Goal: Information Seeking & Learning: Learn about a topic

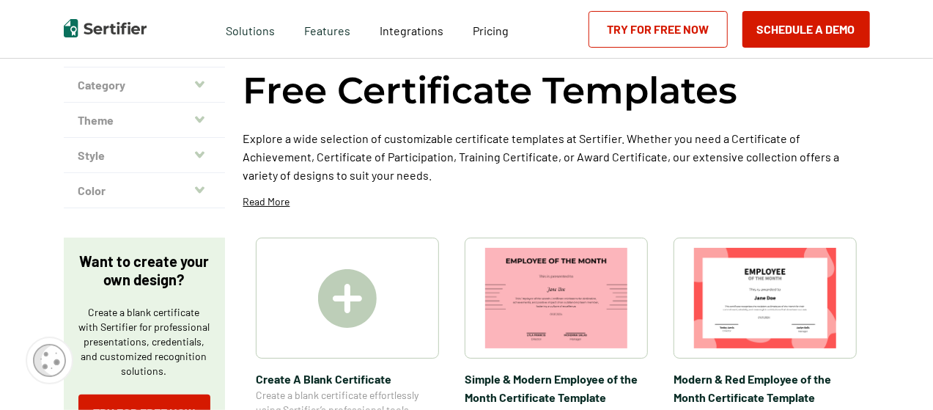
scroll to position [73, 0]
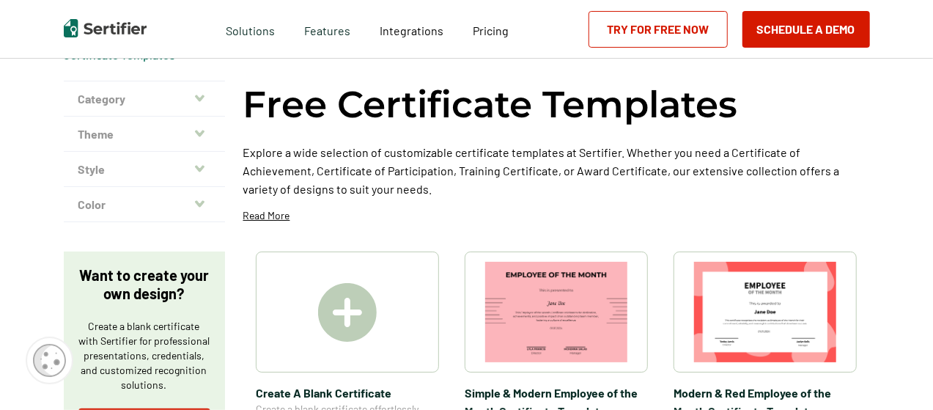
click at [199, 96] on icon "button" at bounding box center [200, 98] width 10 height 7
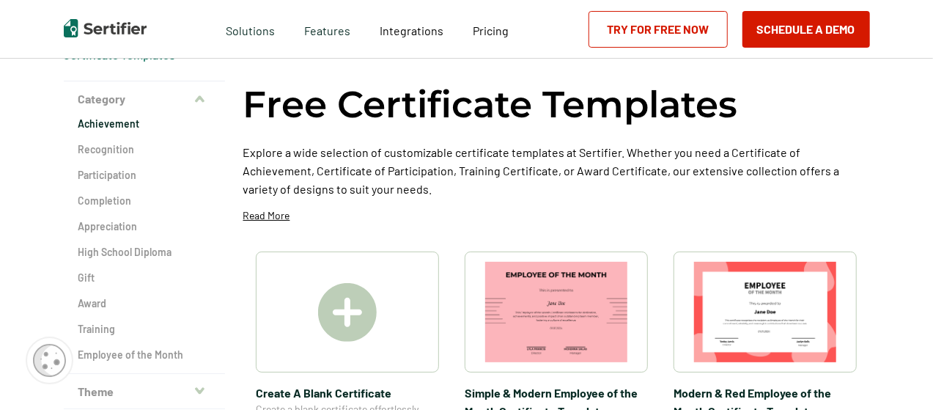
click at [176, 122] on h2 "Achievement" at bounding box center [144, 124] width 132 height 15
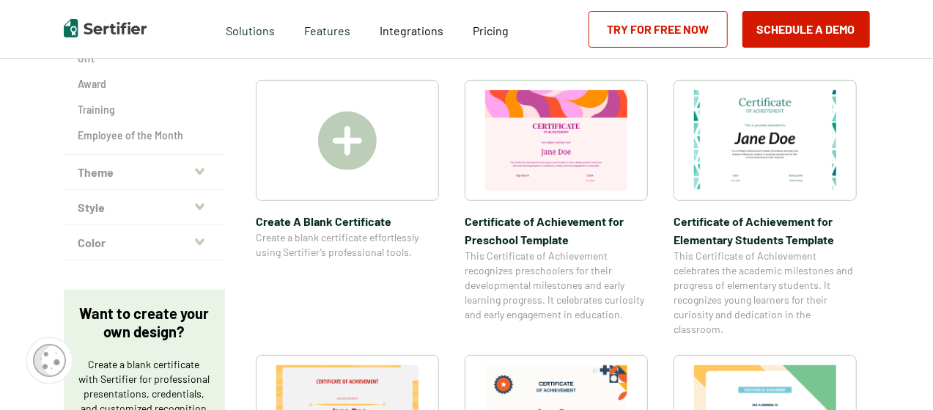
scroll to position [293, 0]
click at [201, 168] on icon "button" at bounding box center [200, 171] width 10 height 12
click at [201, 168] on div "Theme Academic Accreditation Compliance Continuing Education Course CPD Diploma…" at bounding box center [144, 171] width 161 height 35
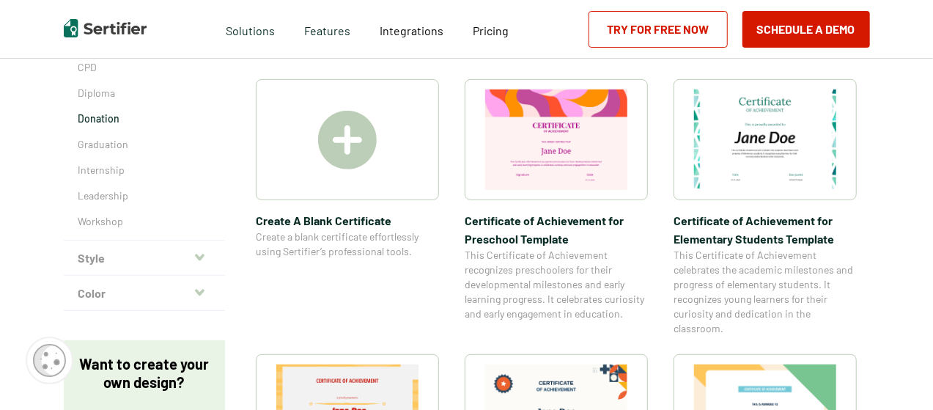
click at [129, 118] on p "Donation" at bounding box center [144, 118] width 132 height 15
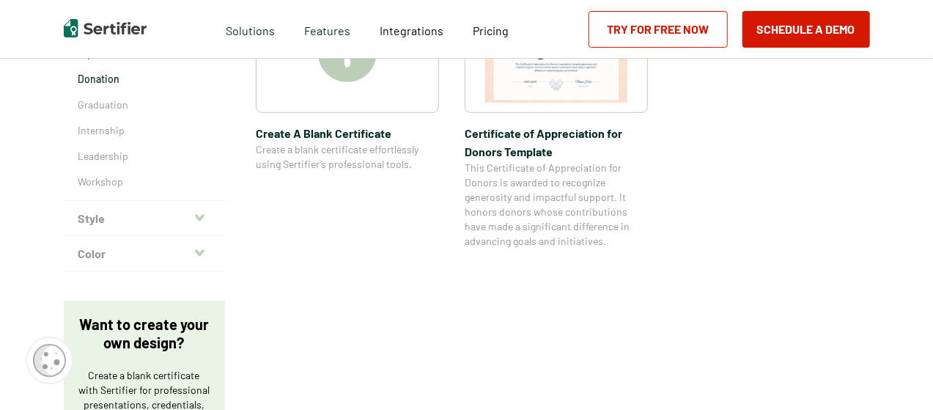
scroll to position [367, 0]
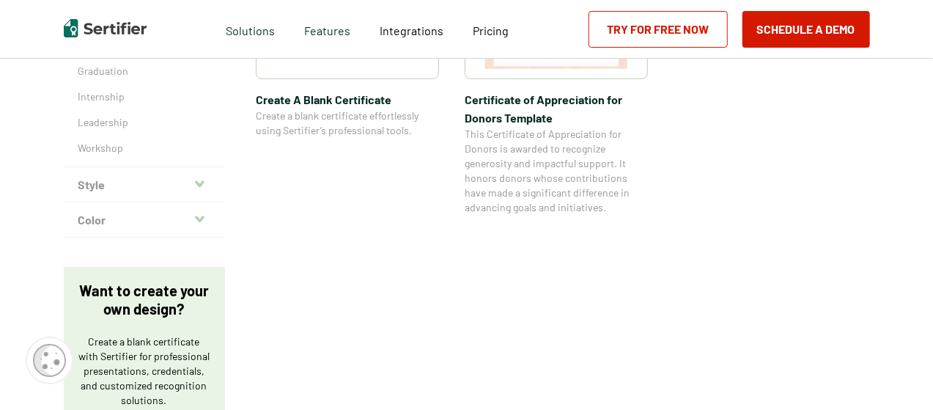
click at [201, 183] on icon "button" at bounding box center [200, 183] width 10 height 7
click at [201, 183] on div "Category Achievement Recognition Participation Completion Appreciation High Sch…" at bounding box center [144, 12] width 161 height 450
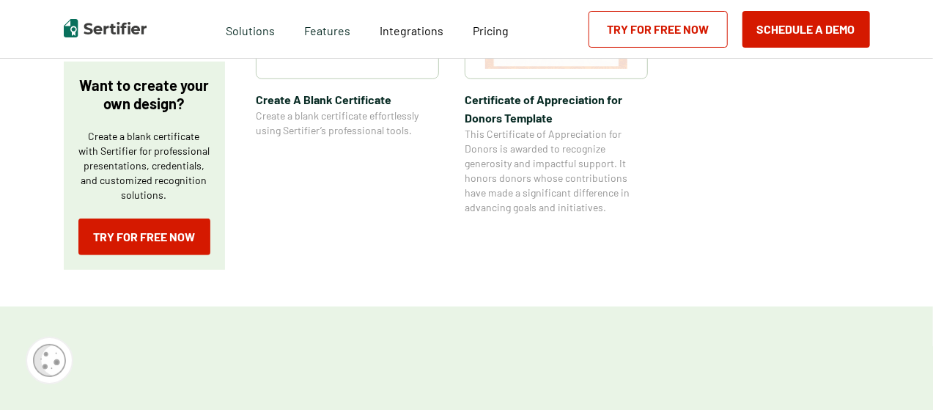
click at [213, 177] on div "Want to create your own design? Create a blank certificate with Sertifier for p…" at bounding box center [144, 166] width 161 height 208
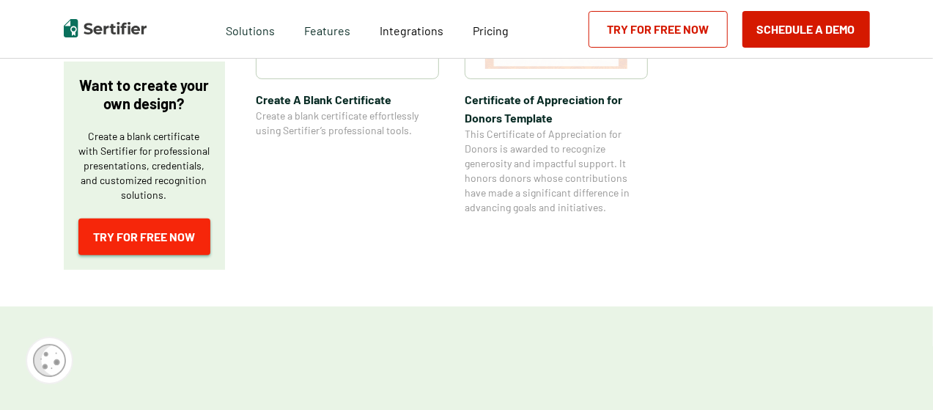
click at [144, 231] on link "Try for Free Now" at bounding box center [144, 236] width 132 height 37
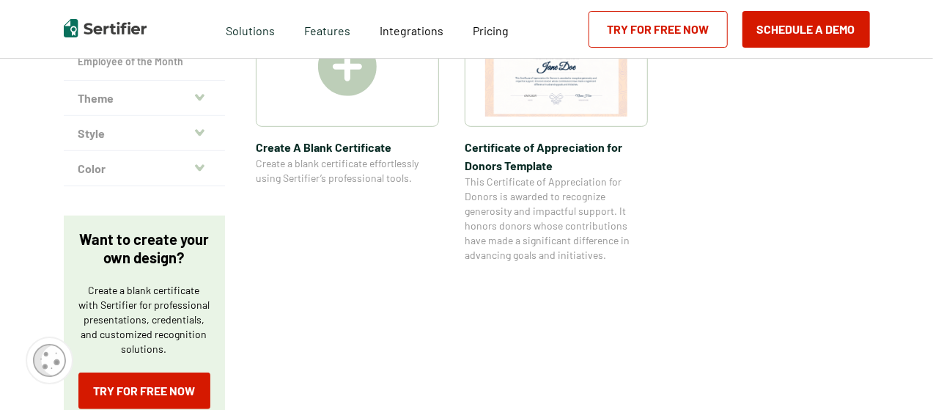
scroll to position [293, 0]
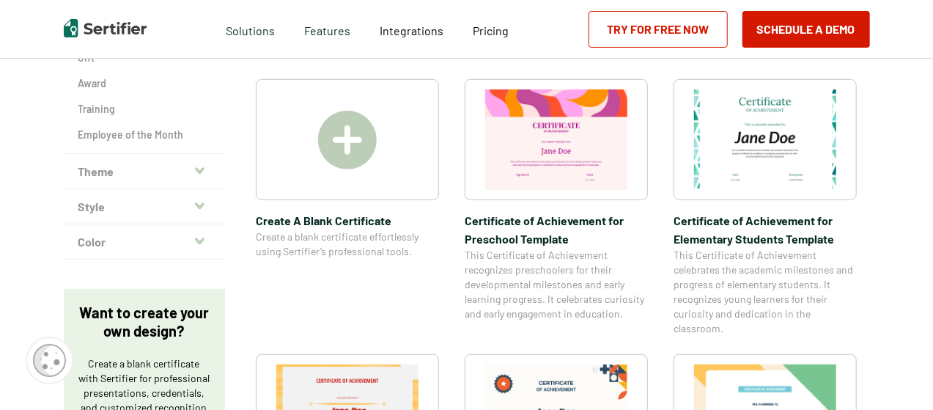
click at [198, 241] on icon "button" at bounding box center [200, 241] width 10 height 12
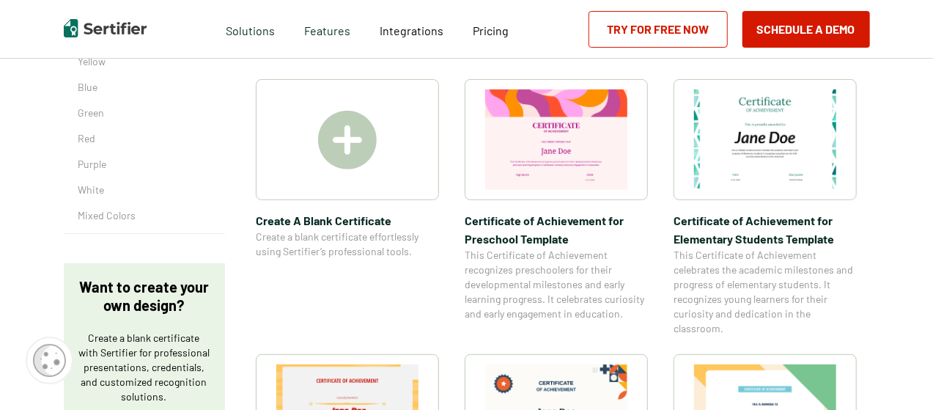
click at [198, 234] on div "Color Orange Pink Yellow Blue Green Red Purple White Mixed Colors" at bounding box center [144, 101] width 161 height 266
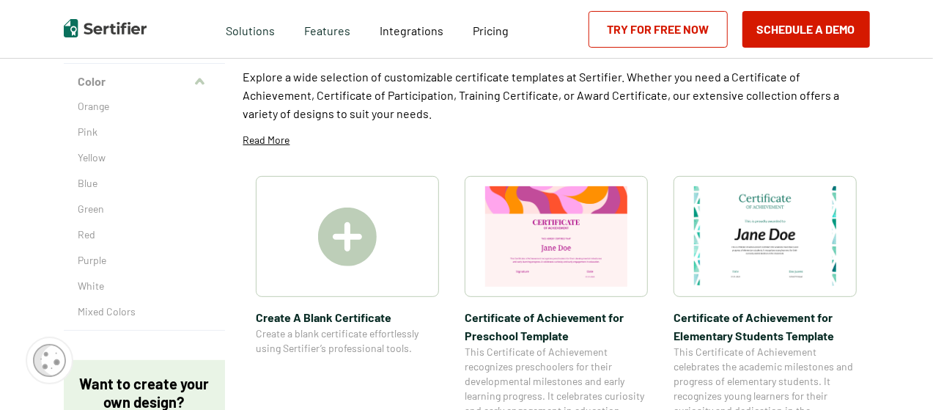
scroll to position [219, 0]
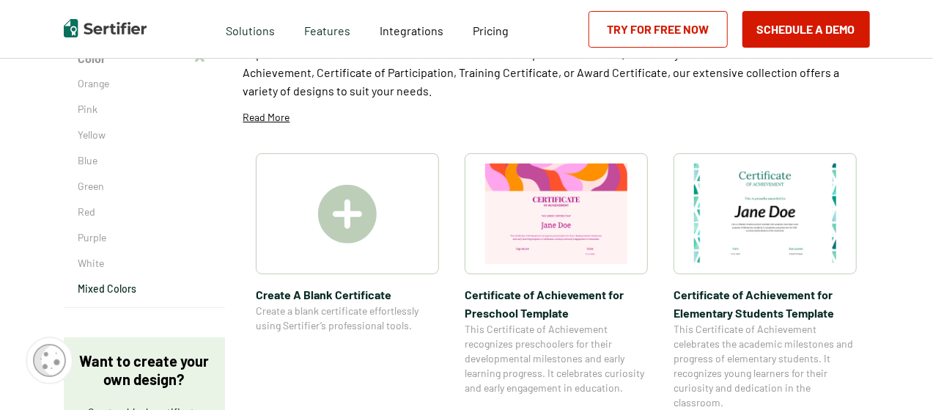
click at [130, 286] on p "Mixed Colors" at bounding box center [144, 289] width 132 height 15
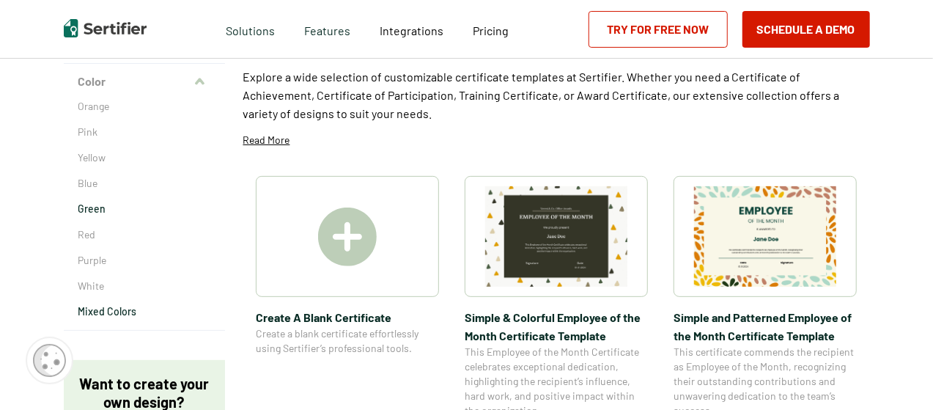
scroll to position [220, 0]
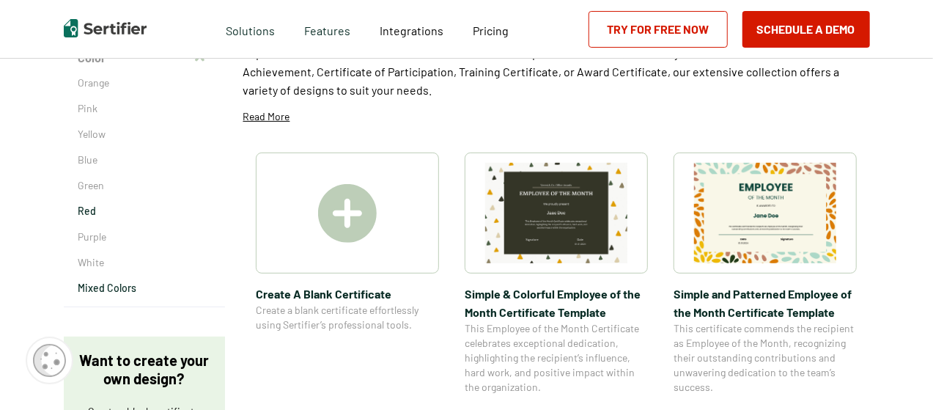
click at [90, 209] on p "Red" at bounding box center [144, 211] width 132 height 15
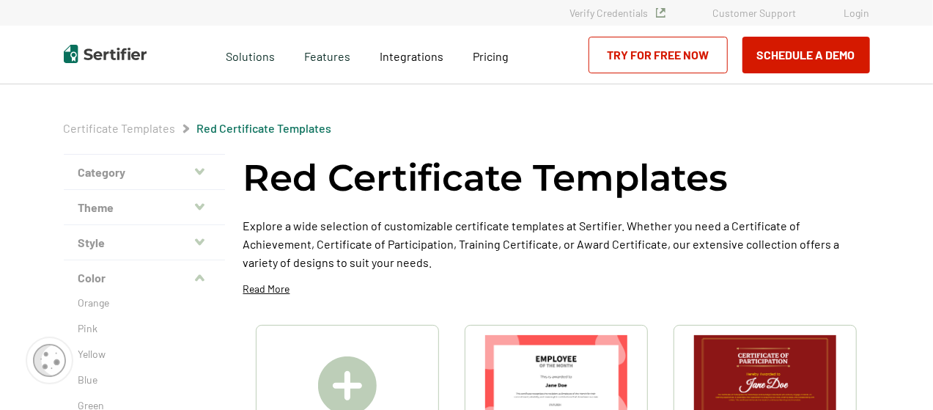
click at [436, 275] on div "Red Certificate Templates Explore a wide selection of customizable certificate …" at bounding box center [556, 230] width 627 height 153
click at [594, 304] on div "Red Certificate Templates Explore a wide selection of customizable certificate …" at bounding box center [556, 230] width 627 height 153
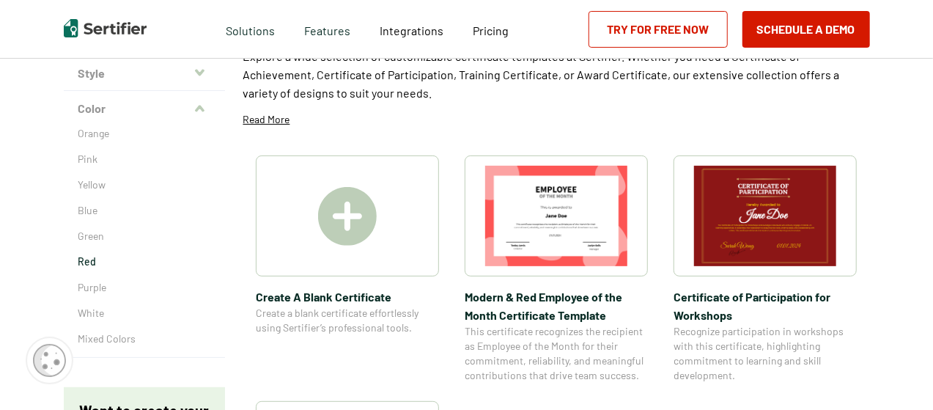
scroll to position [147, 0]
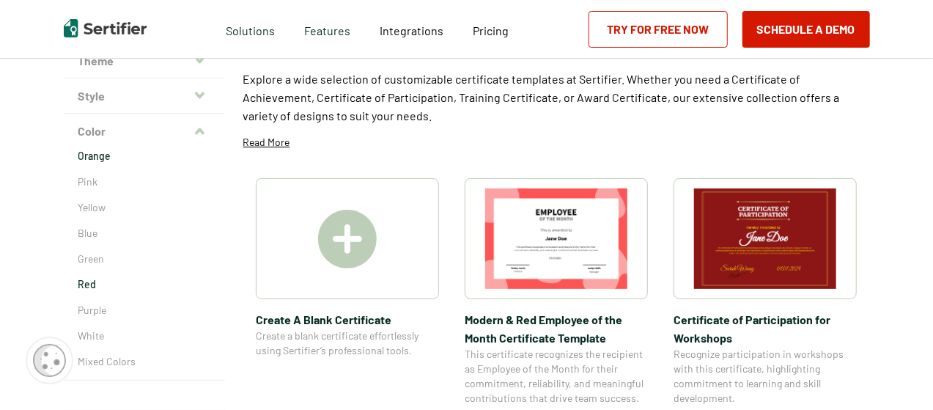
click at [104, 152] on p "Orange" at bounding box center [144, 156] width 132 height 15
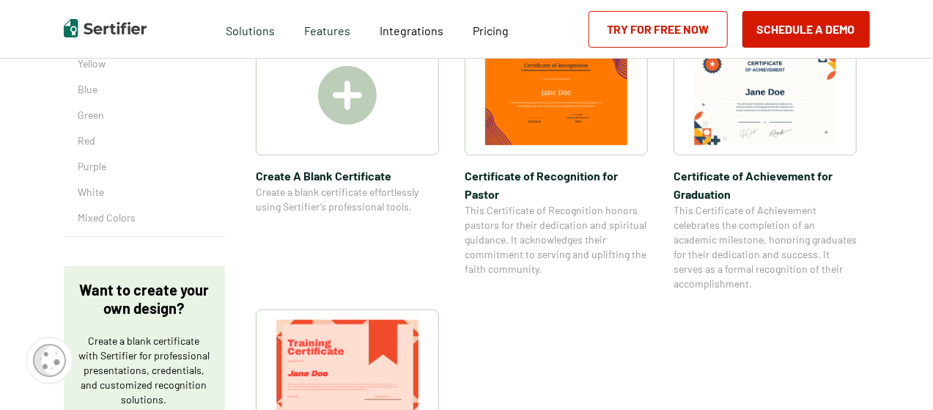
scroll to position [147, 0]
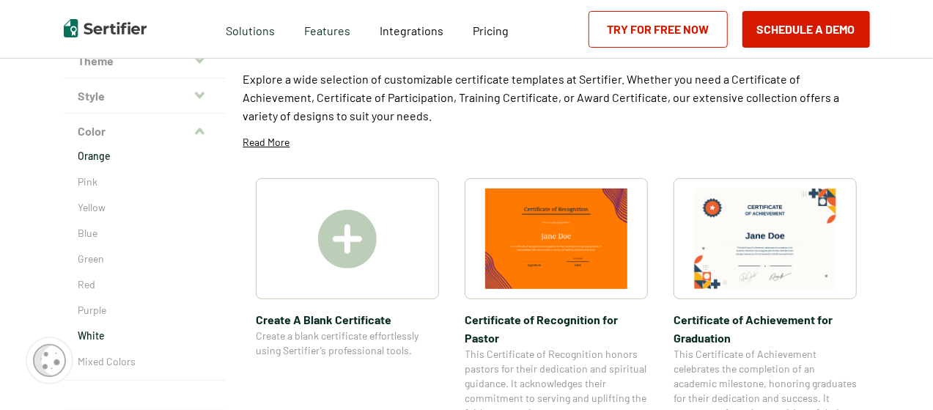
click at [91, 333] on p "White" at bounding box center [144, 335] width 132 height 15
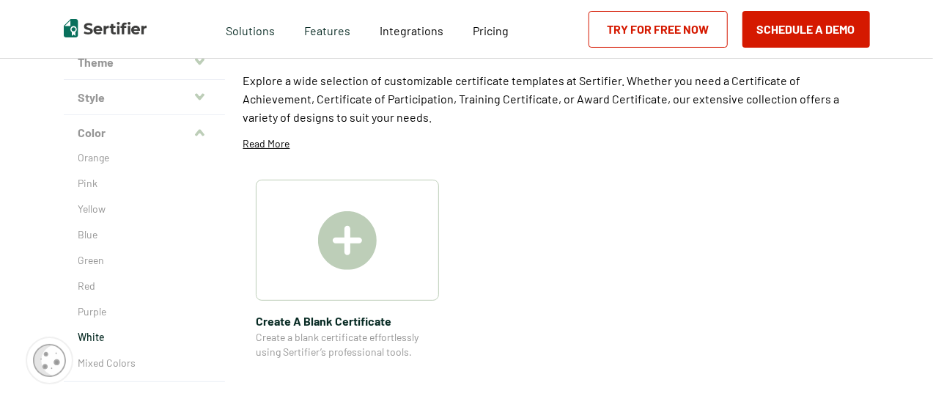
scroll to position [147, 0]
click at [96, 359] on p "Mixed Colors" at bounding box center [144, 361] width 132 height 15
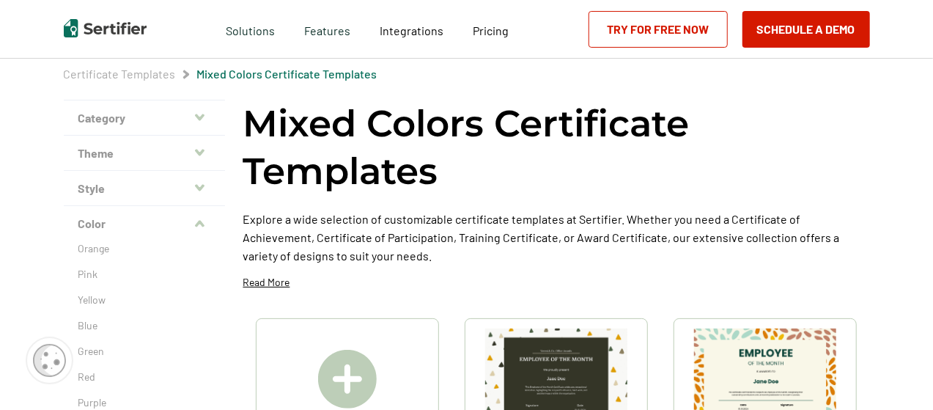
scroll to position [220, 0]
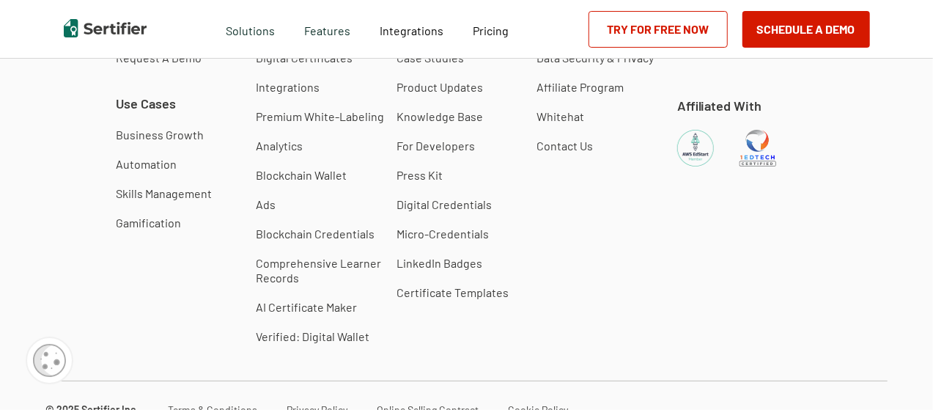
scroll to position [73, 0]
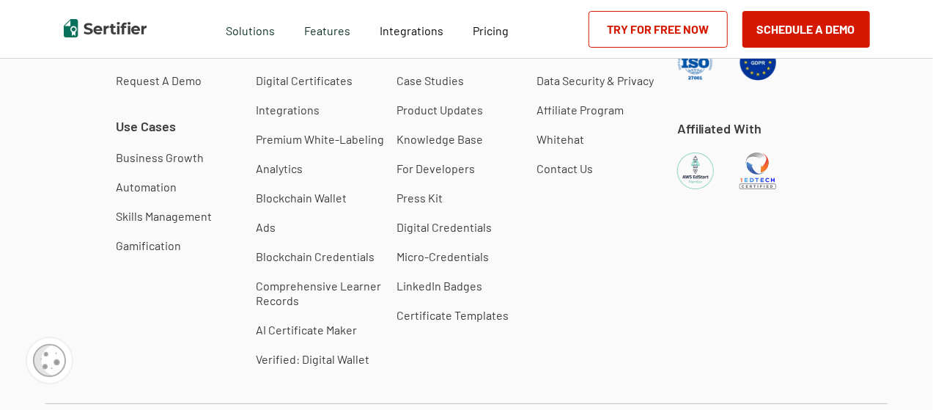
click at [471, 315] on link "Certificate Templates" at bounding box center [453, 315] width 112 height 15
